Goal: Task Accomplishment & Management: Use online tool/utility

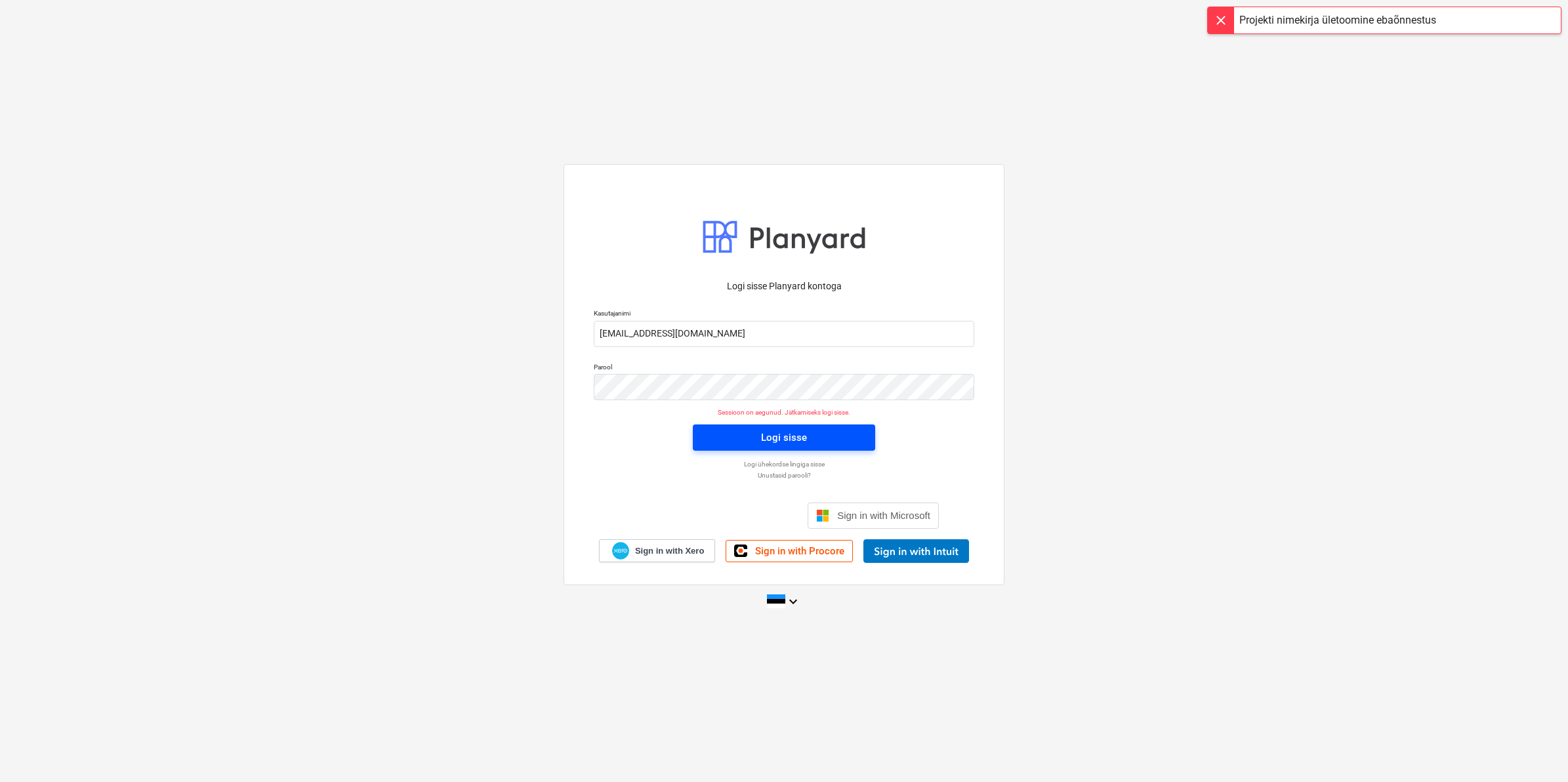
click at [737, 434] on span "Logi sisse" at bounding box center [784, 438] width 151 height 17
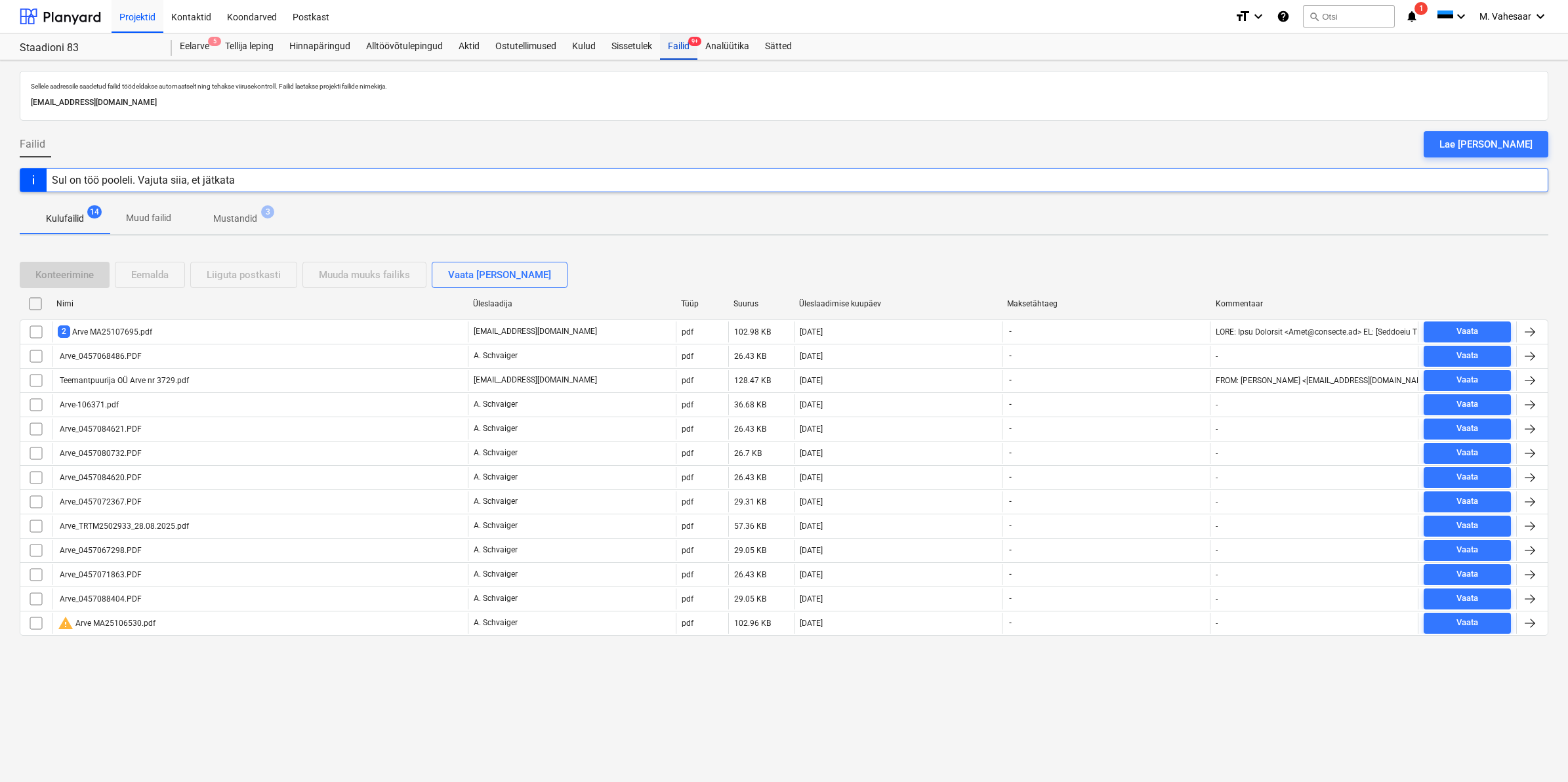
click at [677, 41] on div "Failid 9+" at bounding box center [678, 46] width 38 height 26
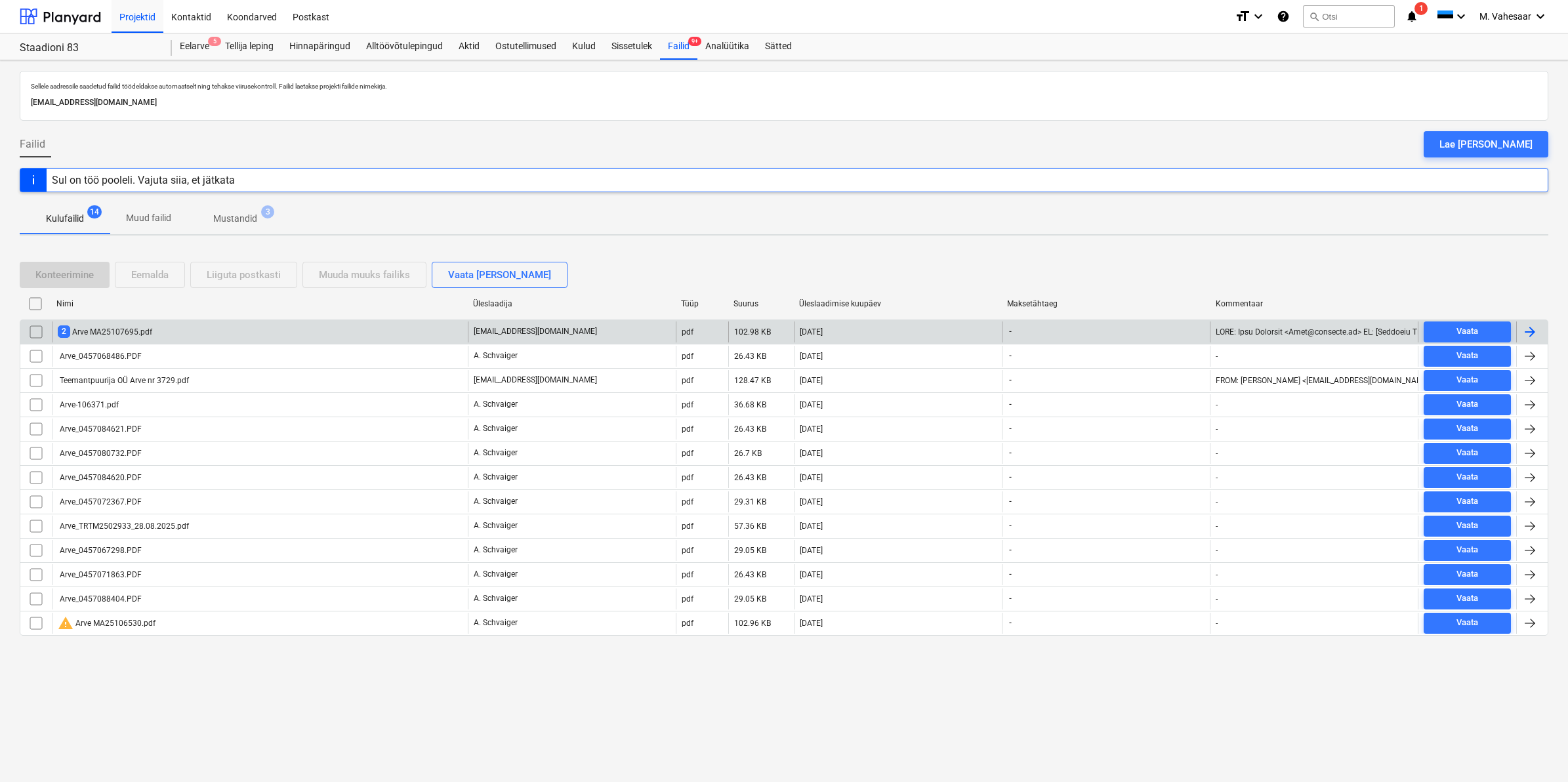
click at [138, 326] on div "2 Arve MA25107695.pdf" at bounding box center [105, 332] width 95 height 13
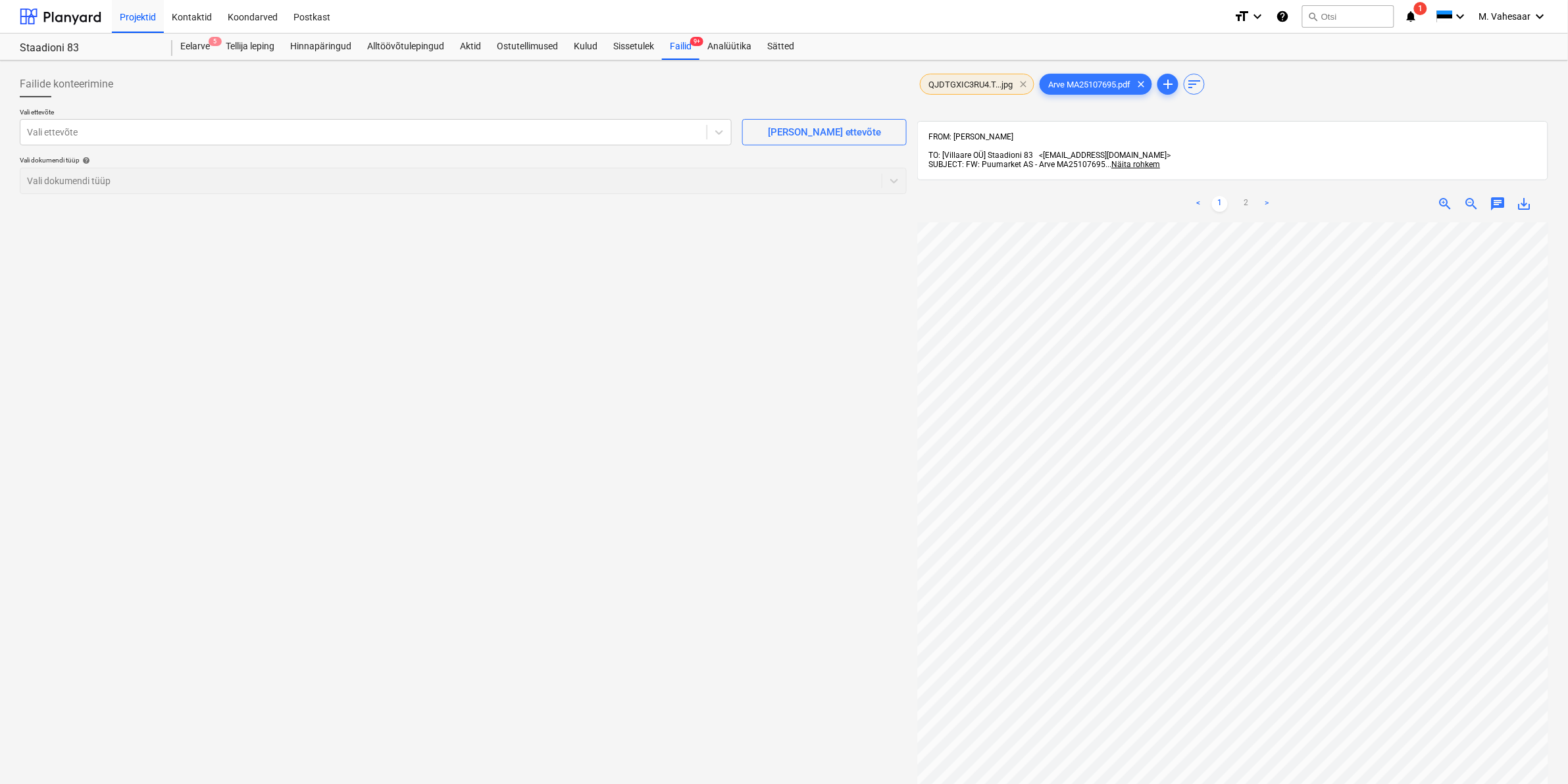
click at [1022, 86] on span "clear" at bounding box center [1023, 84] width 15 height 15
click at [279, 139] on div at bounding box center [363, 132] width 673 height 13
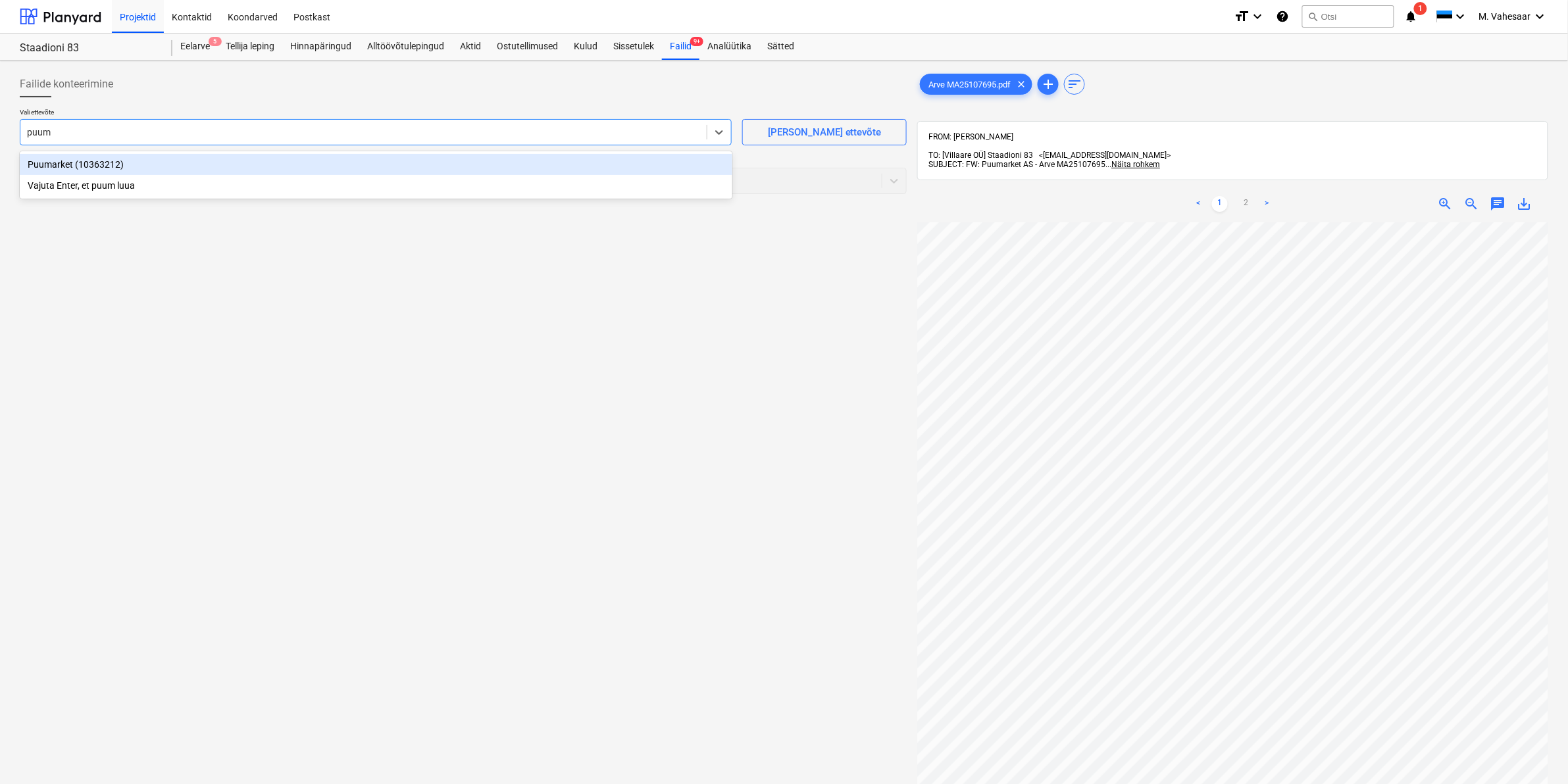
type input "puuma"
click at [50, 169] on div "Puumarket (10363212)" at bounding box center [376, 165] width 713 height 21
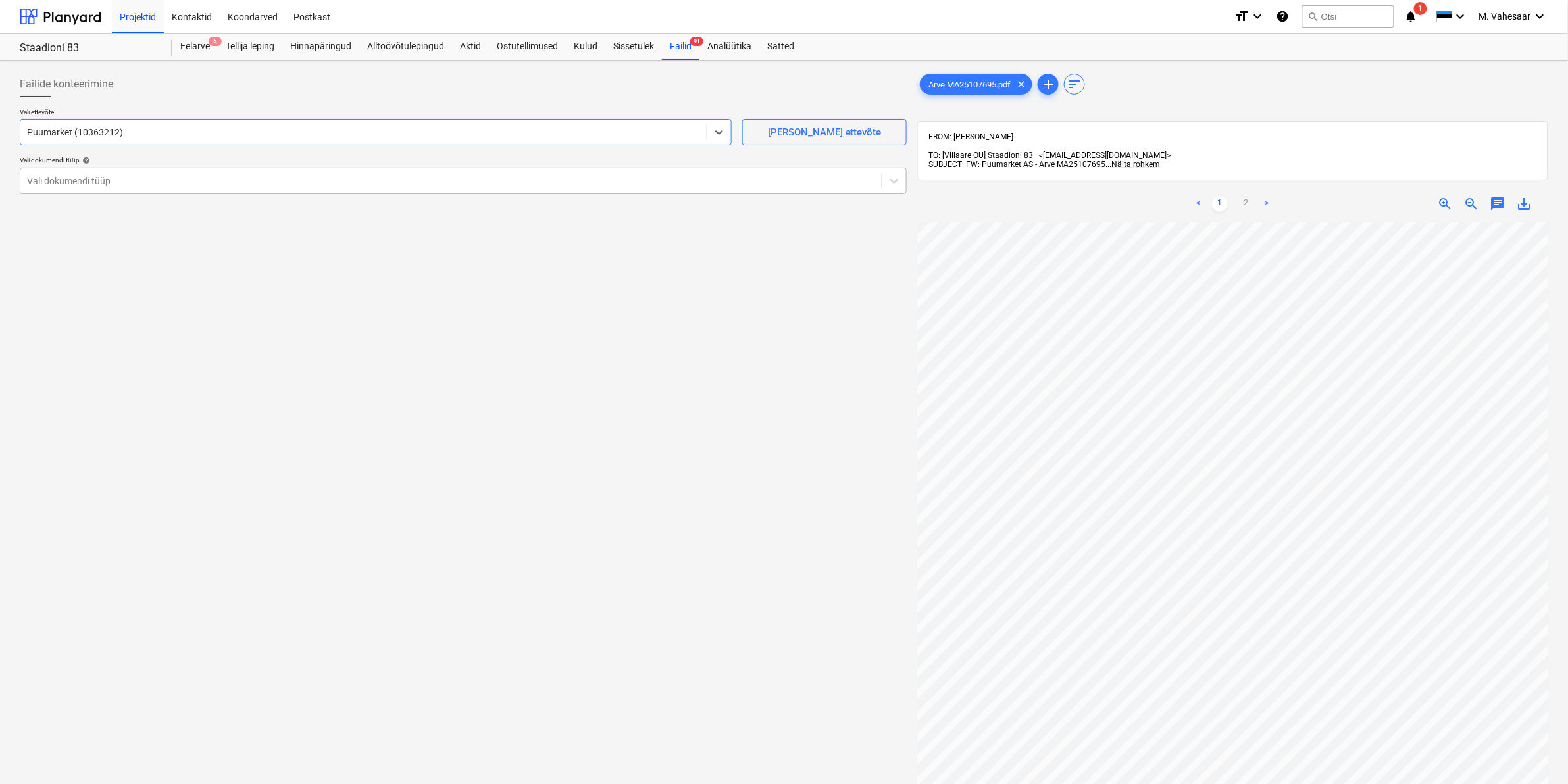
click at [44, 174] on div at bounding box center [451, 180] width 848 height 13
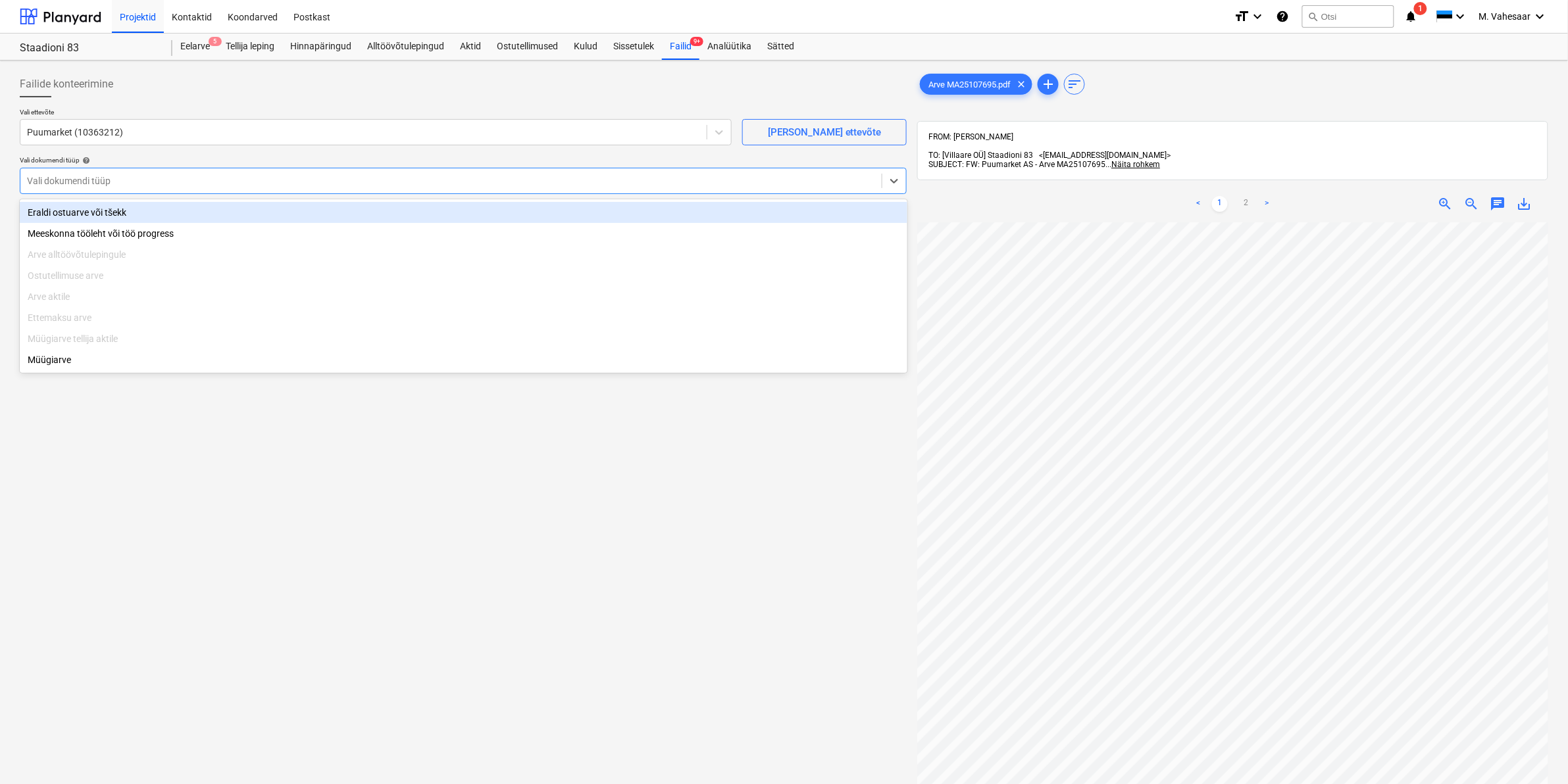
click at [61, 209] on div "Eraldi ostuarve või tšekk" at bounding box center [464, 212] width 888 height 21
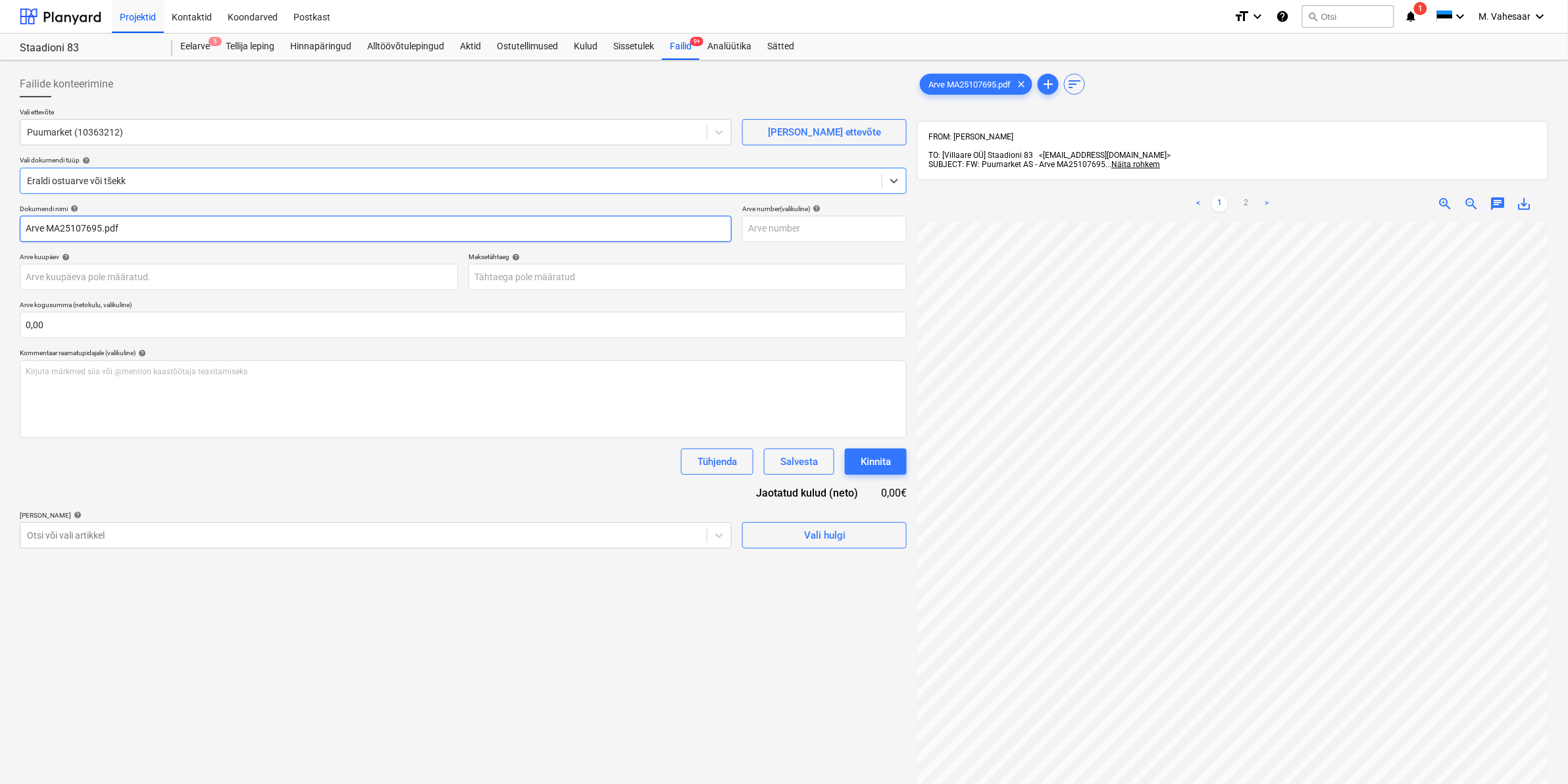
click at [27, 221] on input "Arve MA25107695.pdf" at bounding box center [375, 229] width 712 height 27
type input "Puumarket Arve MA25107695.pdf"
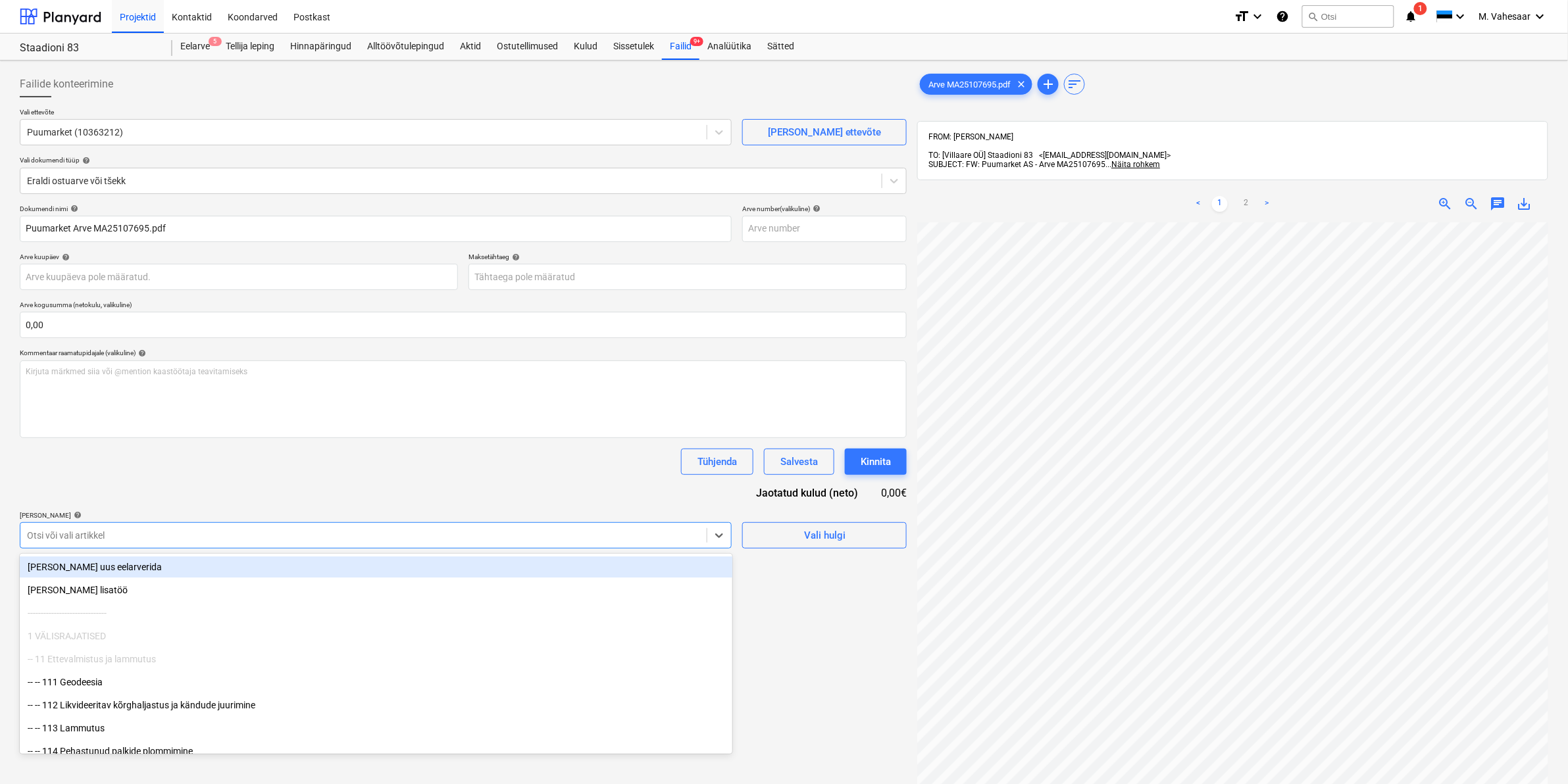
click at [127, 526] on div "Otsi või vali artikkel" at bounding box center [363, 536] width 686 height 19
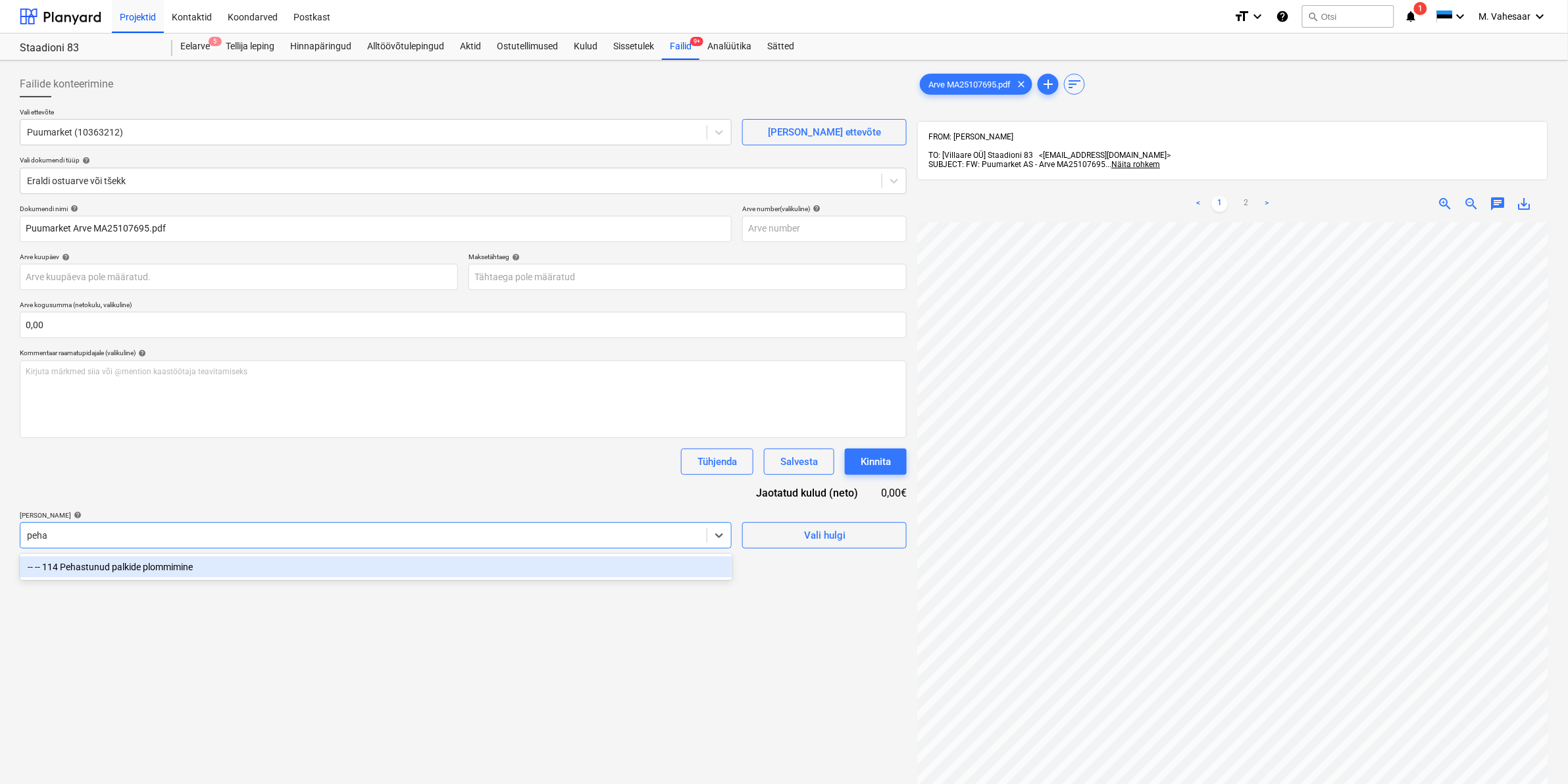
type input "pehas"
click at [171, 561] on div "-- -- 114 Pehastunud palkide plommimine" at bounding box center [376, 567] width 713 height 21
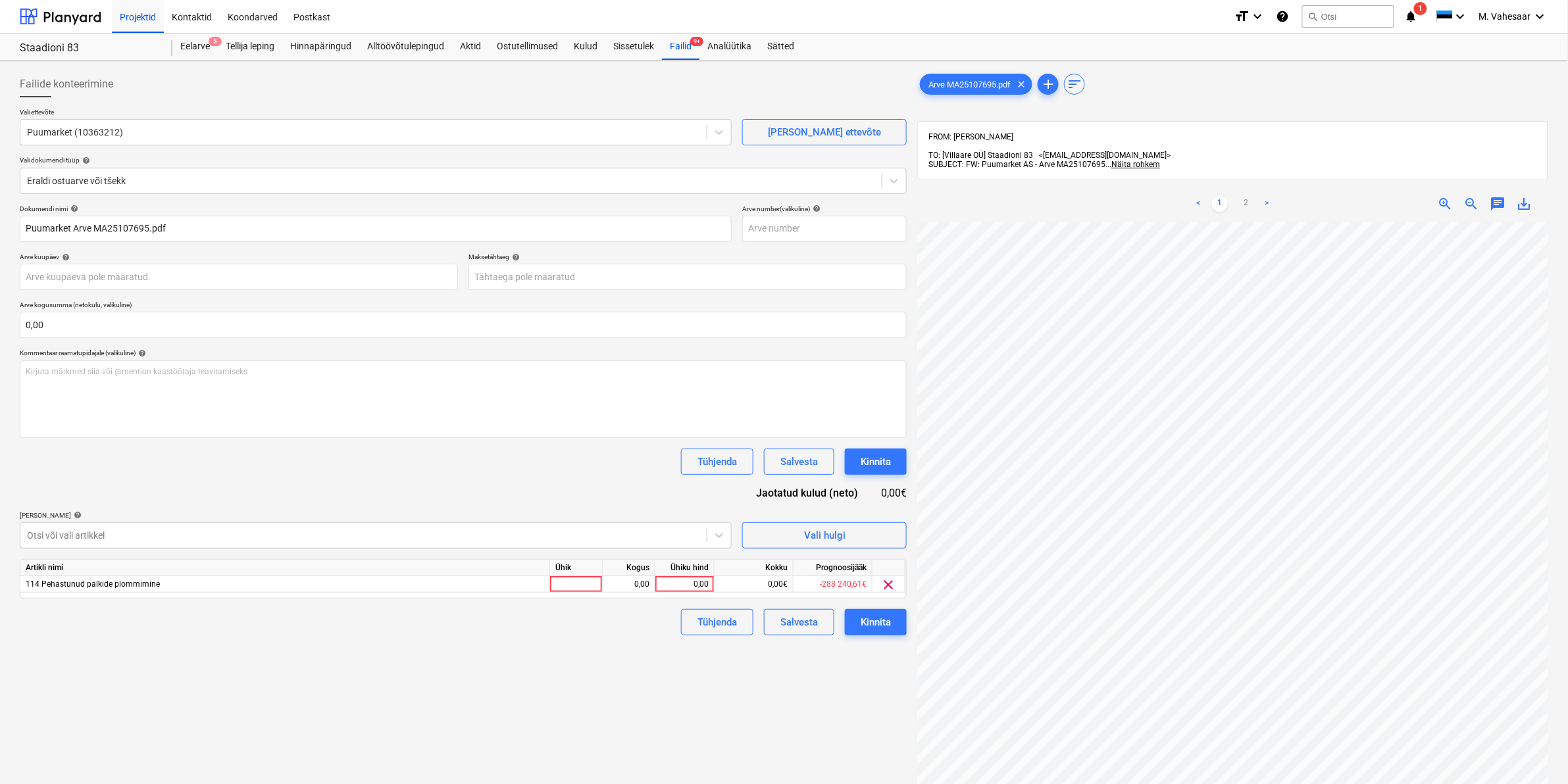
click at [823, 703] on div "Failide konteerimine Vali ettevõte Puumarket (10363212) [PERSON_NAME] uus ettev…" at bounding box center [463, 520] width 897 height 909
click at [683, 583] on div "0,00" at bounding box center [685, 584] width 48 height 16
type input "1969,28"
click at [585, 635] on div "Tühjenda Salvesta Kinnita" at bounding box center [463, 622] width 887 height 27
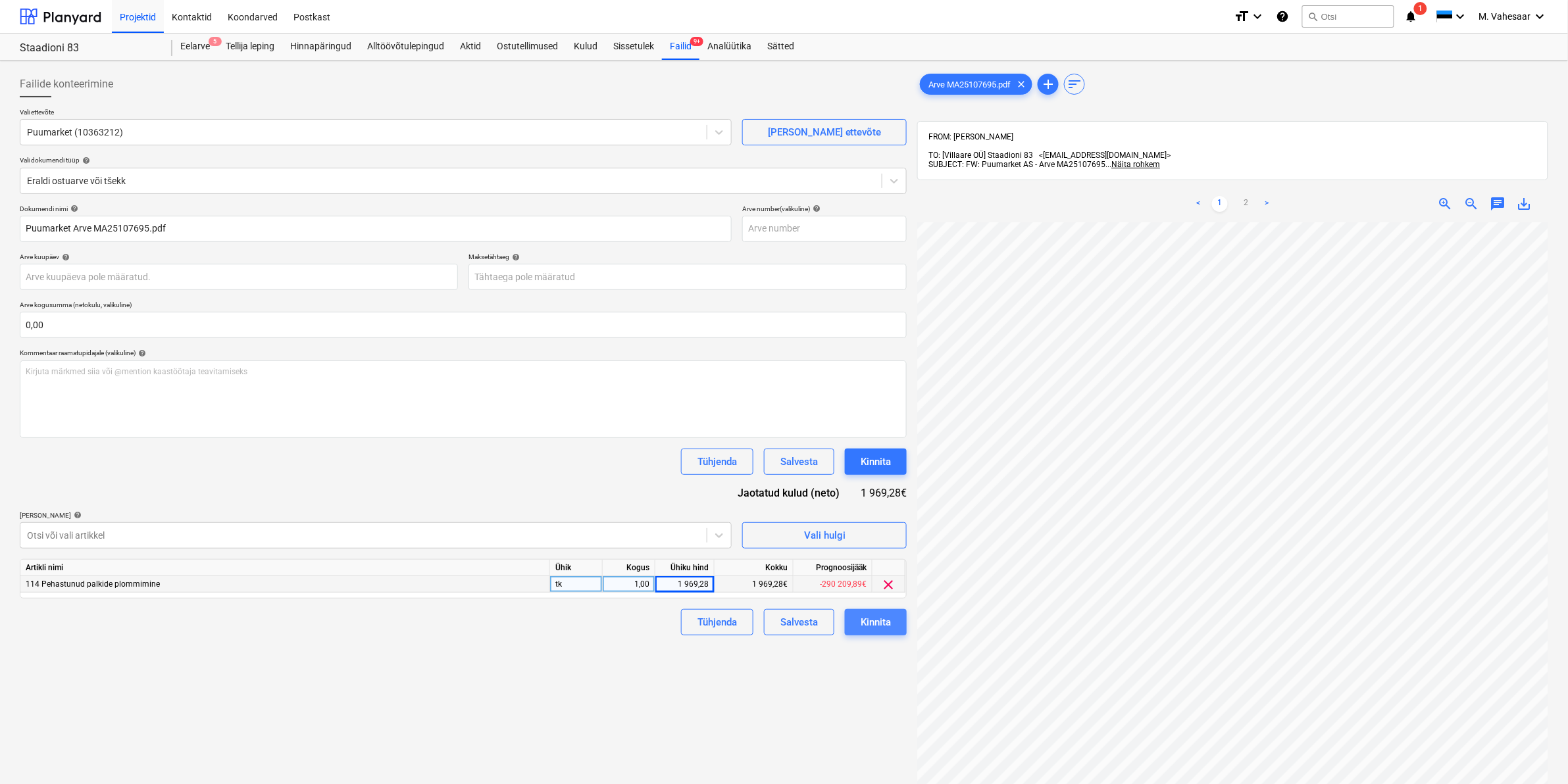
click at [863, 617] on div "Kinnita" at bounding box center [875, 622] width 30 height 17
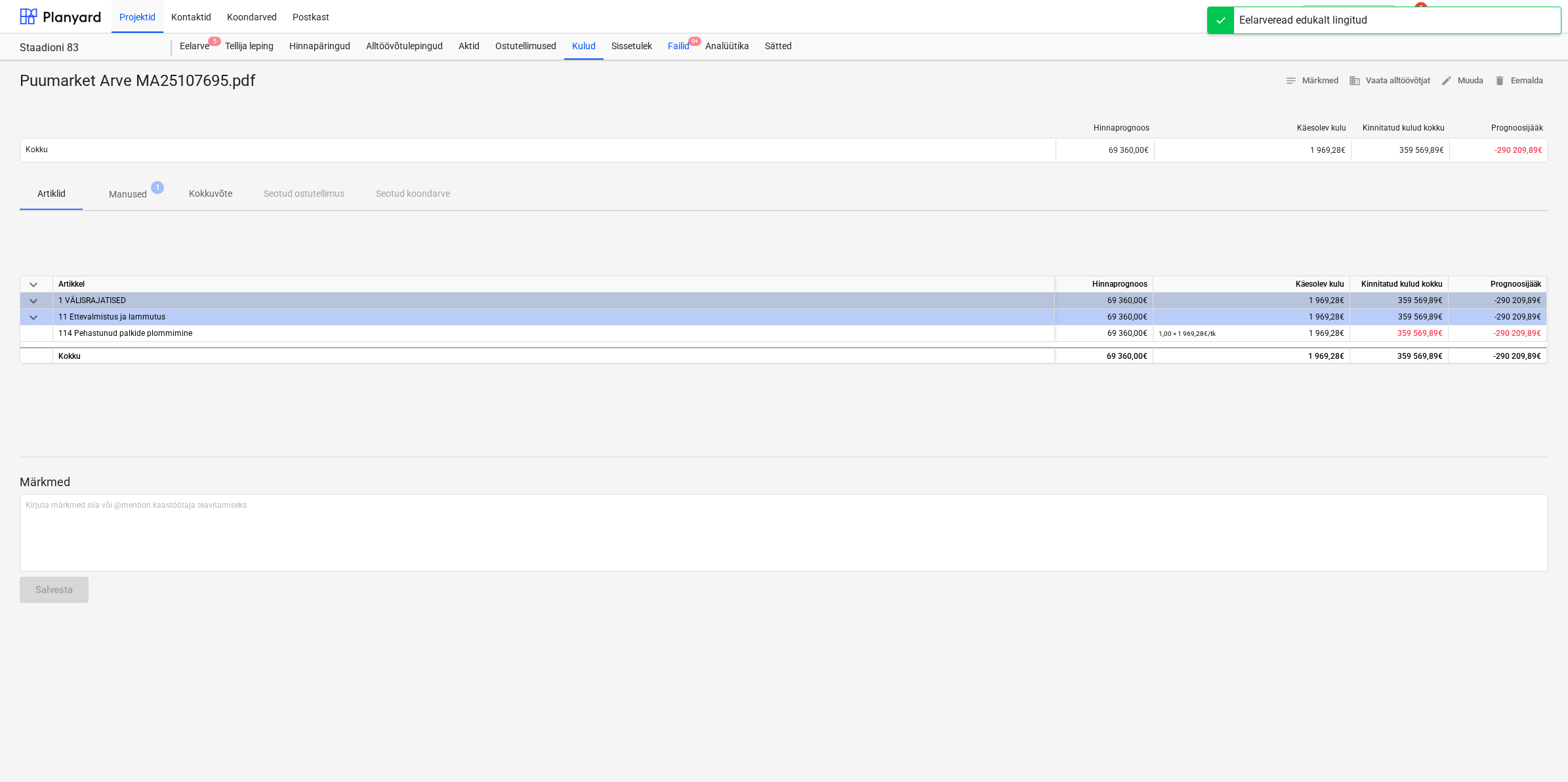
drag, startPoint x: 673, startPoint y: 43, endPoint x: 668, endPoint y: 59, distance: 16.8
click at [673, 43] on div "Failid 9+" at bounding box center [678, 46] width 38 height 26
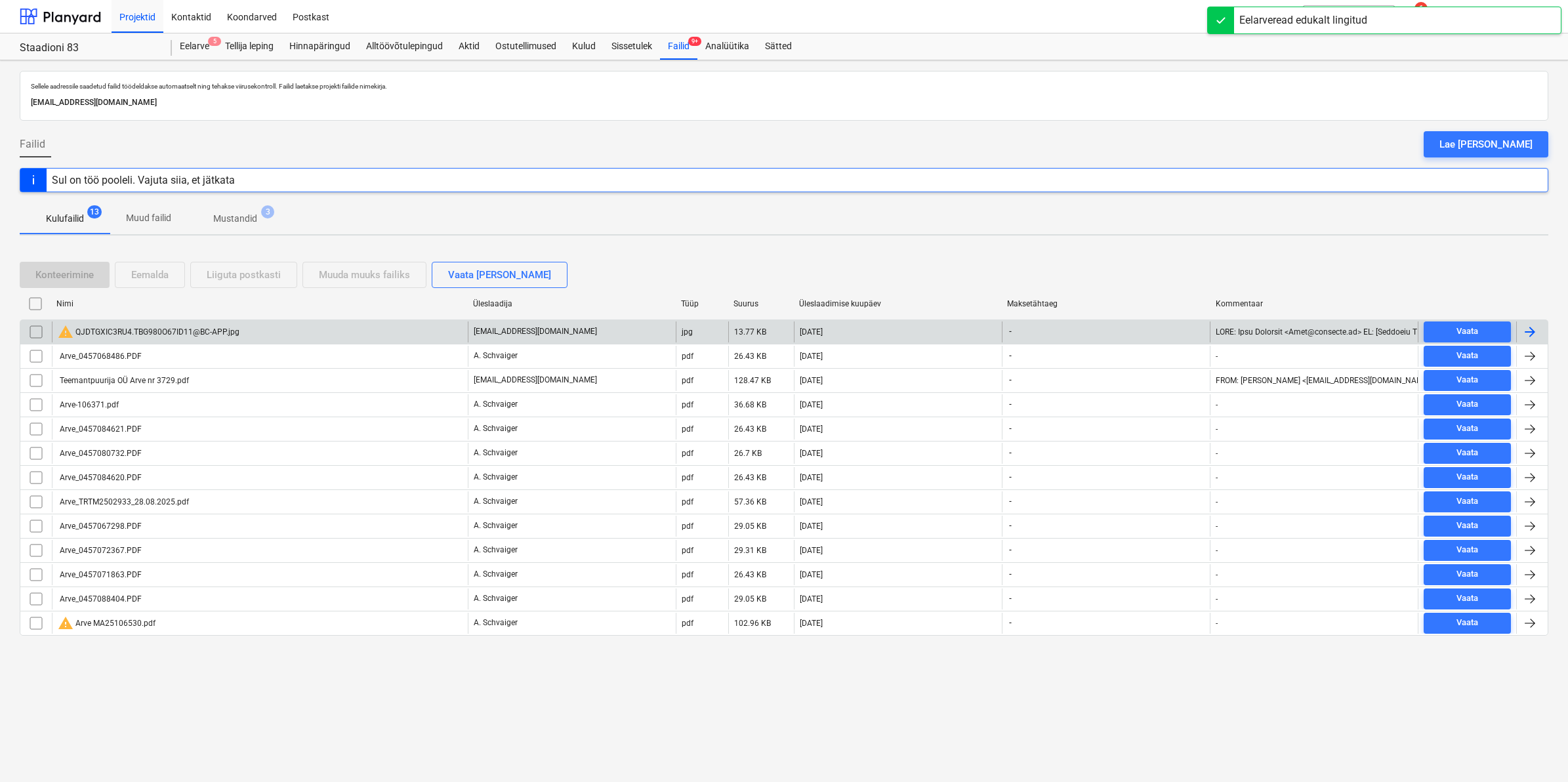
click at [191, 324] on div "warning QJDTGXIC3RU4.TBG980O67ID11@BC-APP.jpg" at bounding box center [149, 332] width 182 height 15
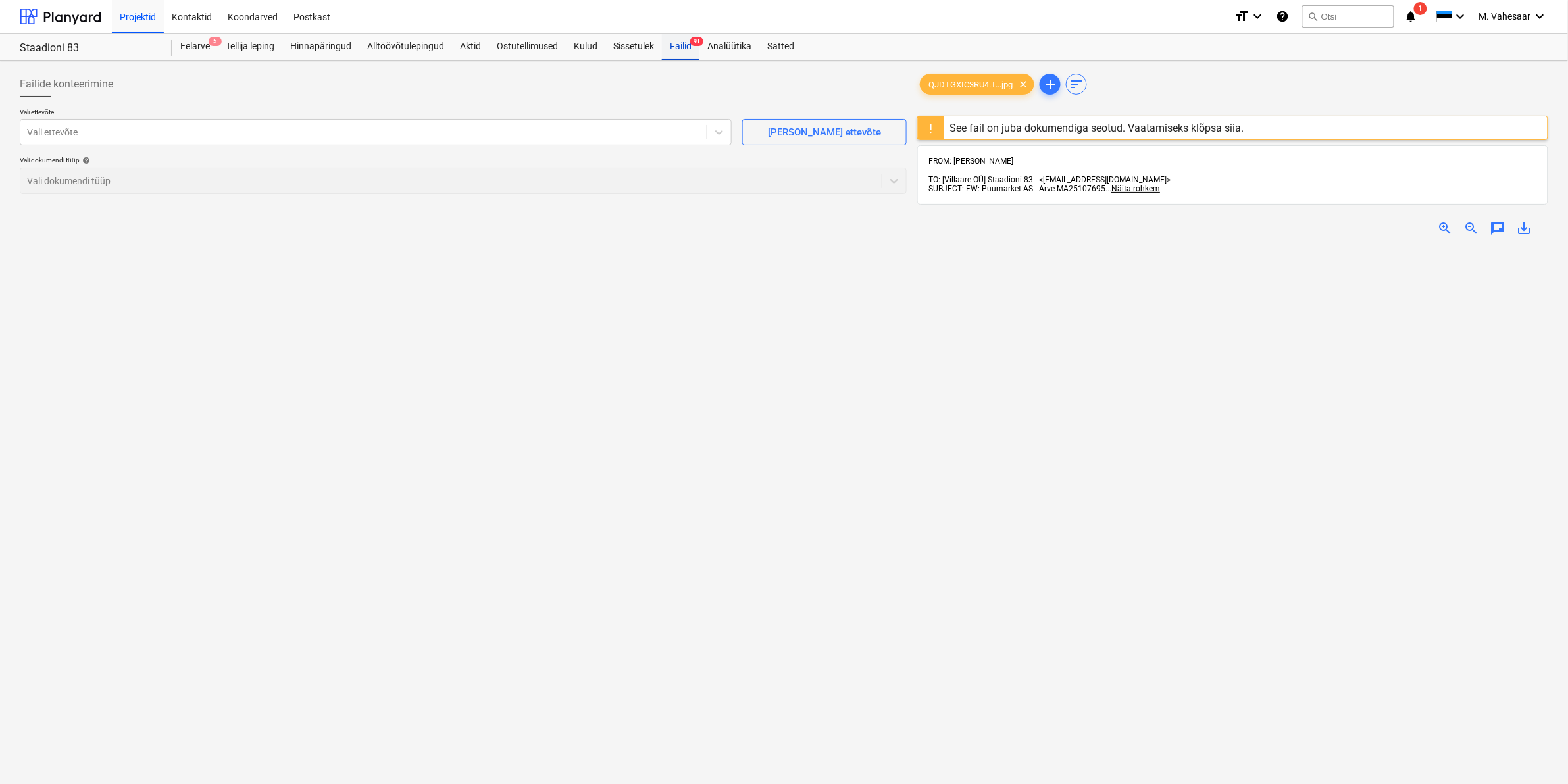
click at [682, 37] on div "Failid 9+" at bounding box center [680, 46] width 38 height 27
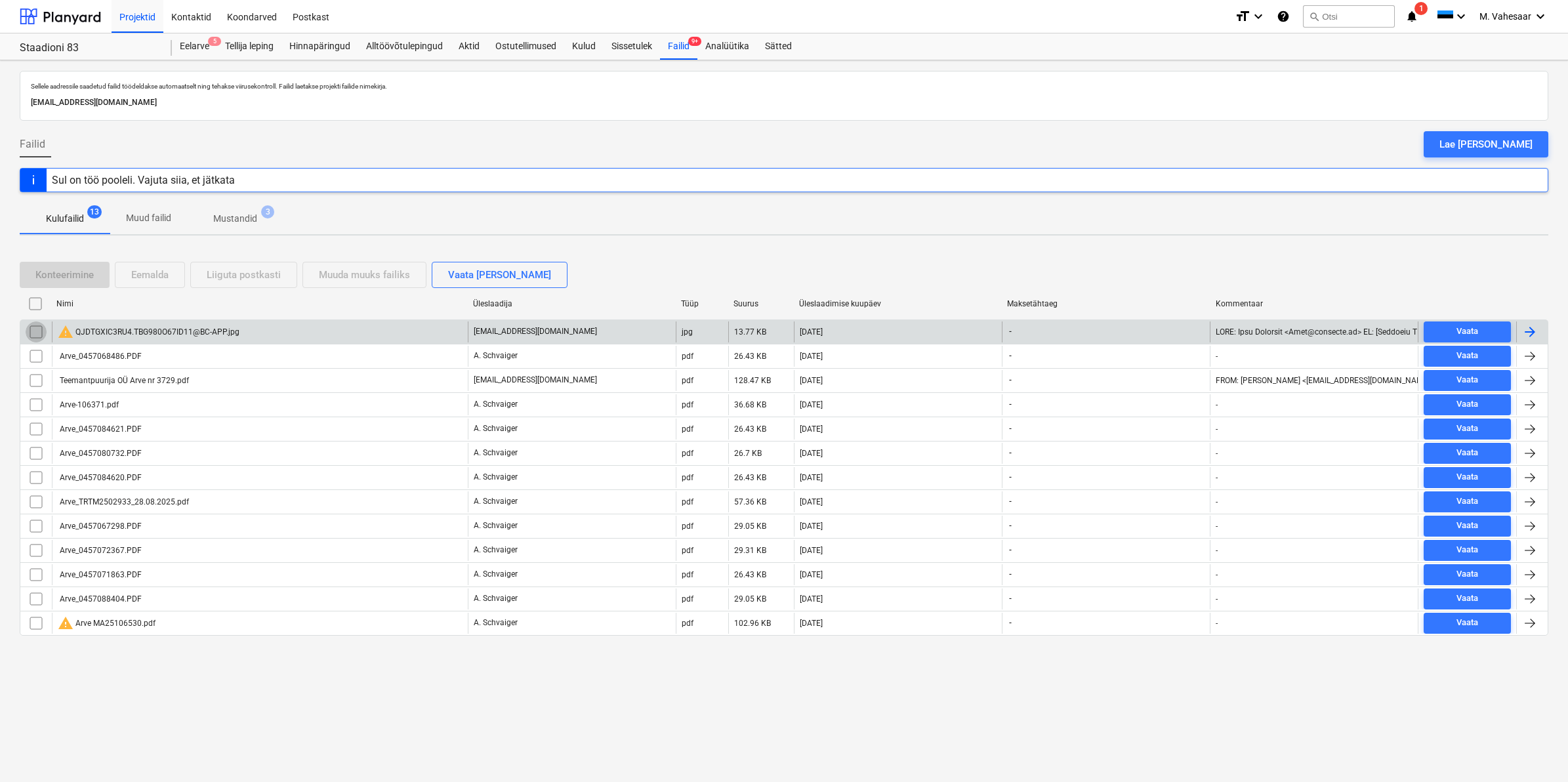
click at [41, 326] on input "checkbox" at bounding box center [36, 332] width 21 height 21
click at [167, 276] on div "Eemalda" at bounding box center [150, 275] width 38 height 17
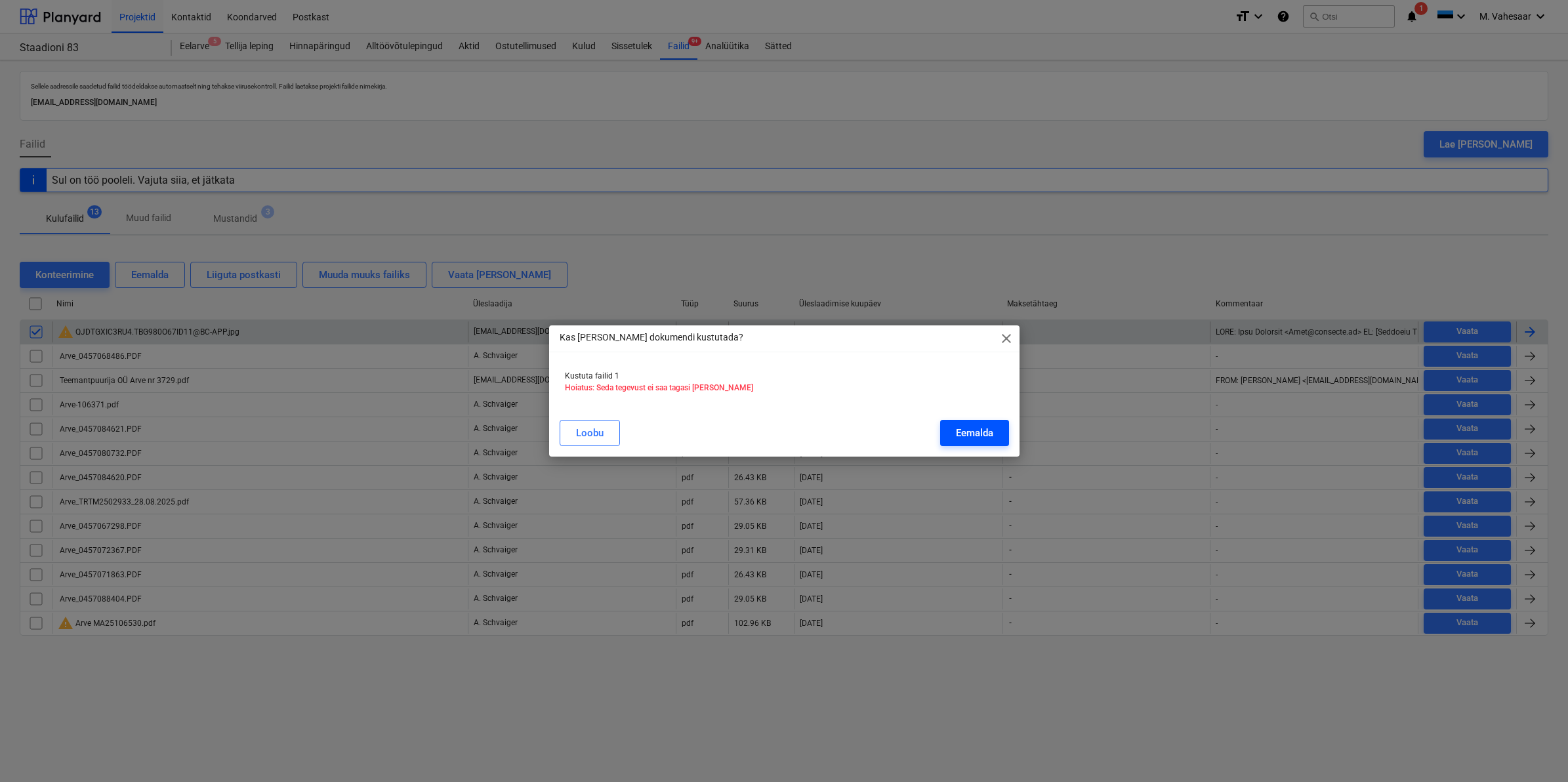
click at [969, 438] on div "Eemalda" at bounding box center [975, 433] width 38 height 17
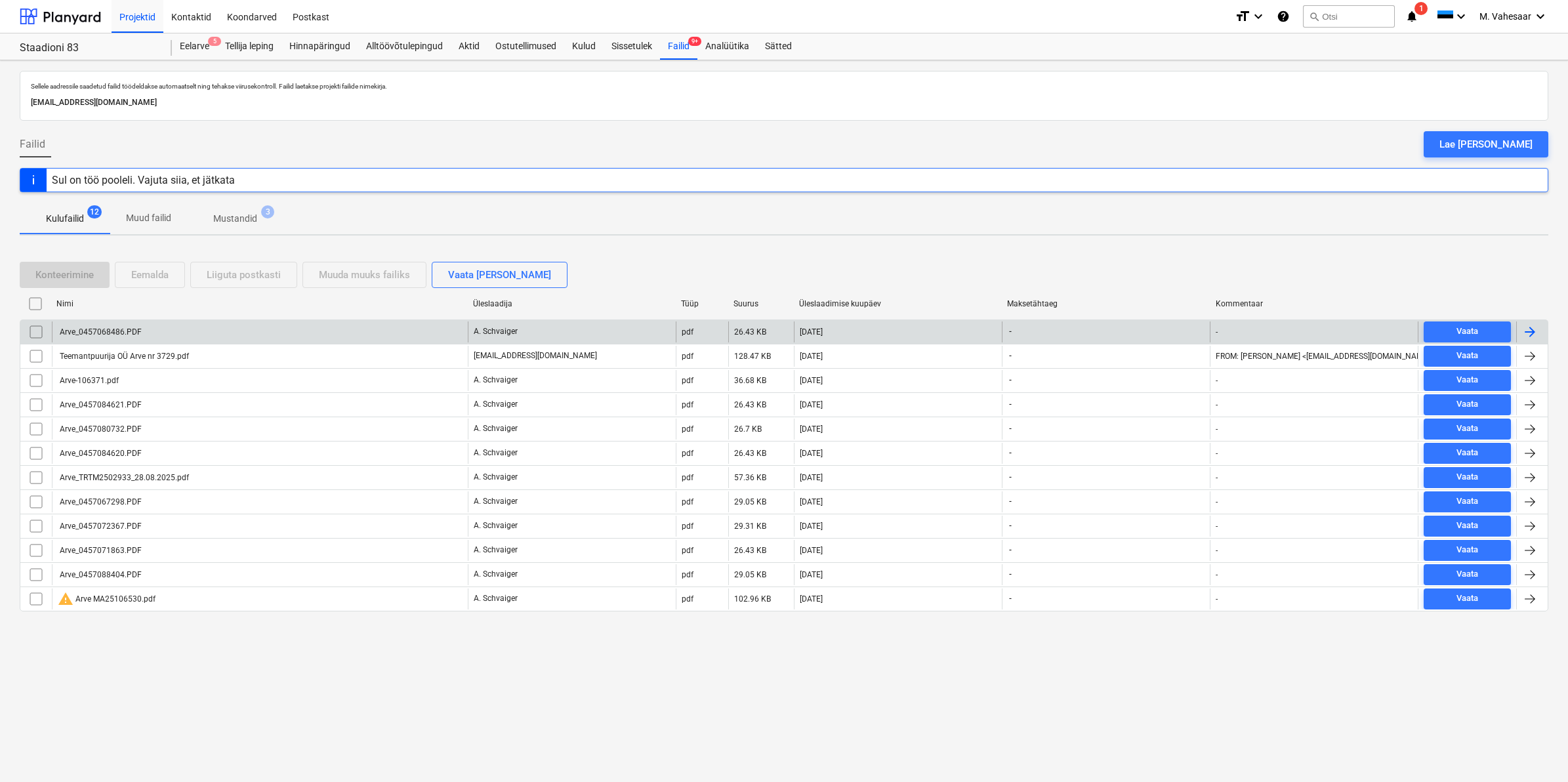
click at [93, 329] on div "Arve_0457068486.PDF" at bounding box center [100, 332] width 84 height 9
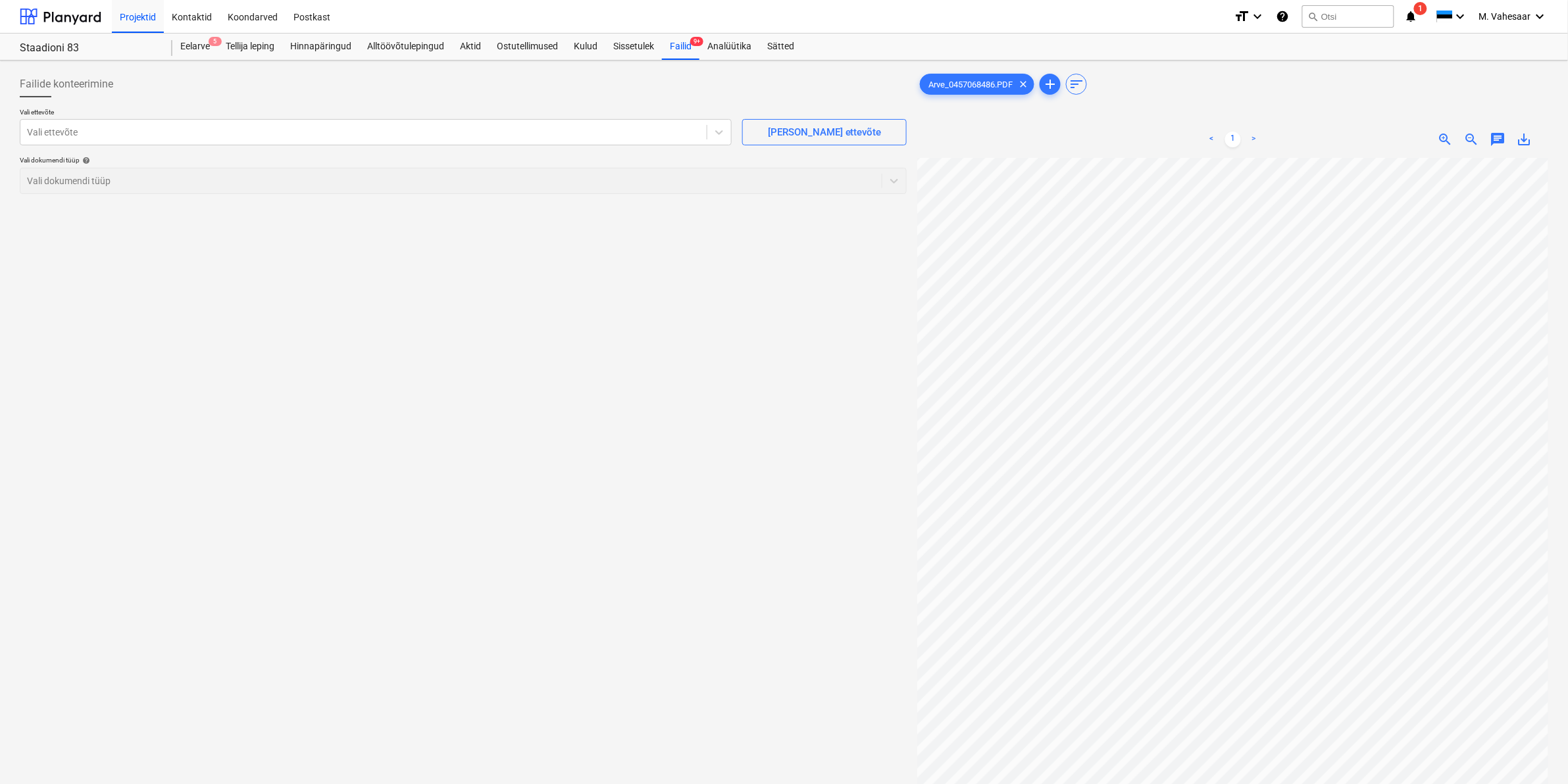
scroll to position [304, 40]
